Goal: Find specific page/section: Find specific page/section

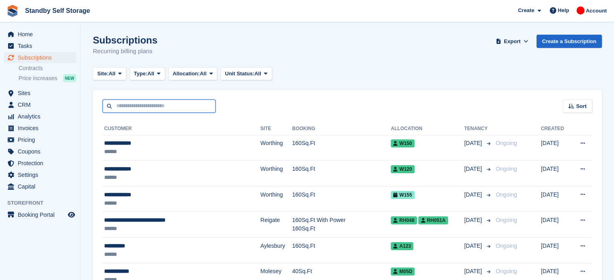
click at [142, 105] on input "text" at bounding box center [159, 106] width 113 height 13
type input "******"
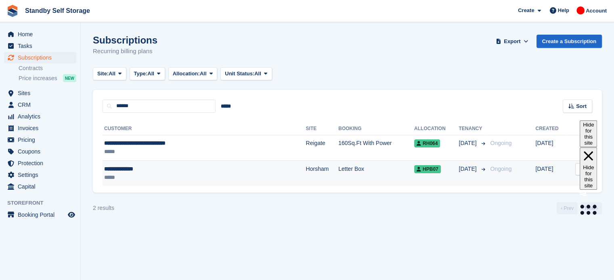
click at [306, 180] on td "Horsham" at bounding box center [322, 173] width 33 height 25
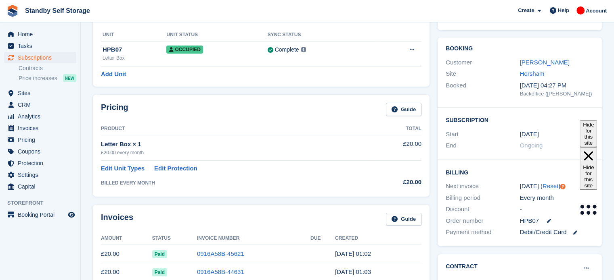
scroll to position [49, 0]
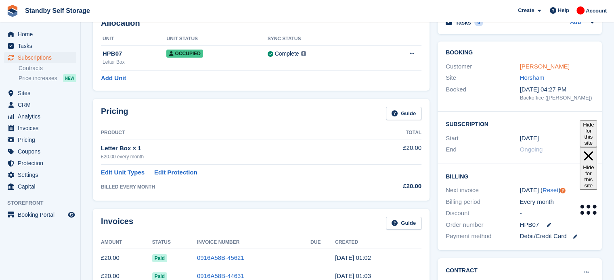
click at [533, 66] on link "Graham, Milton" at bounding box center [545, 66] width 50 height 7
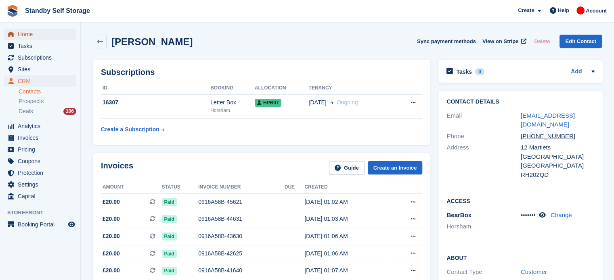
click at [27, 32] on span "Home" at bounding box center [42, 34] width 48 height 11
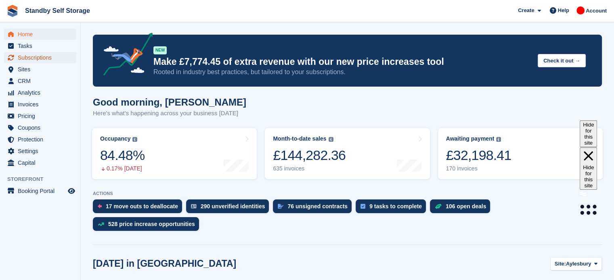
click at [29, 59] on span "Subscriptions" at bounding box center [42, 57] width 48 height 11
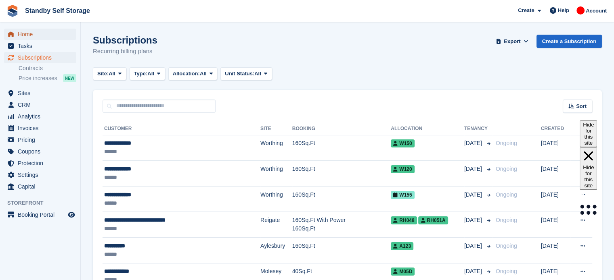
click at [40, 35] on span "Home" at bounding box center [42, 34] width 48 height 11
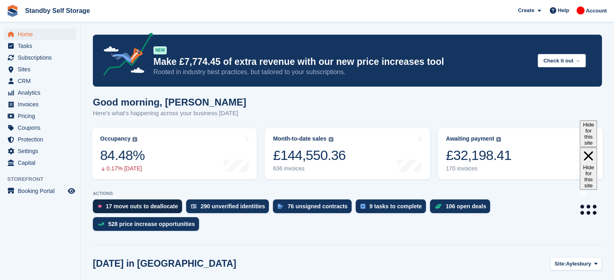
click at [155, 209] on div "17 move outs to deallocate" at bounding box center [142, 206] width 72 height 6
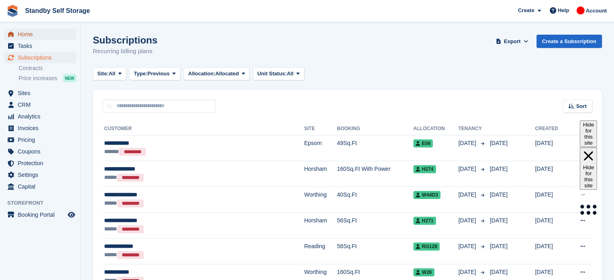
click at [43, 31] on span "Home" at bounding box center [42, 34] width 48 height 11
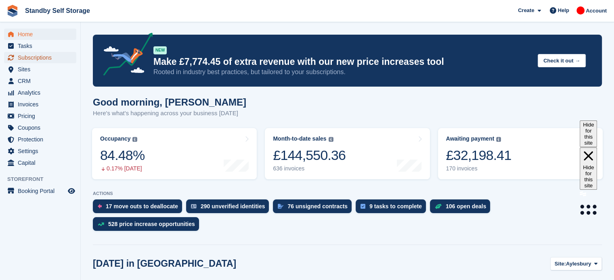
click at [32, 57] on span "Subscriptions" at bounding box center [42, 57] width 48 height 11
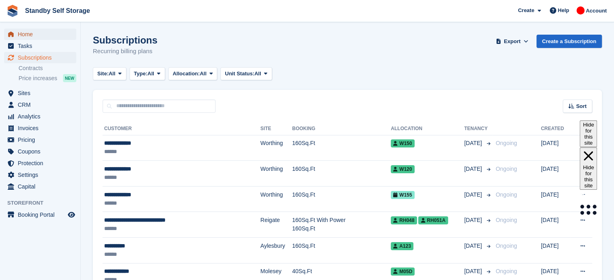
click at [25, 34] on span "Home" at bounding box center [42, 34] width 48 height 11
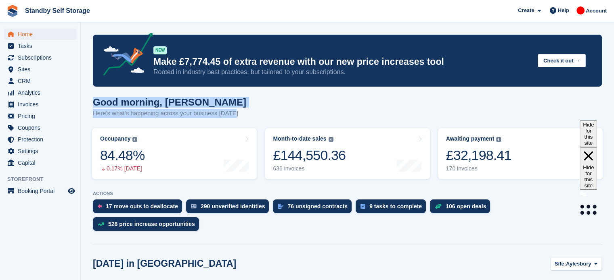
drag, startPoint x: 237, startPoint y: 114, endPoint x: 94, endPoint y: 103, distance: 144.1
click at [94, 103] on div "Good morning, [PERSON_NAME] Here's what's happening across your business [DATE]" at bounding box center [347, 112] width 509 height 31
click at [244, 117] on div "Good morning, [PERSON_NAME] Here's what's happening across your business [DATE]" at bounding box center [347, 112] width 509 height 31
